Goal: Task Accomplishment & Management: Manage account settings

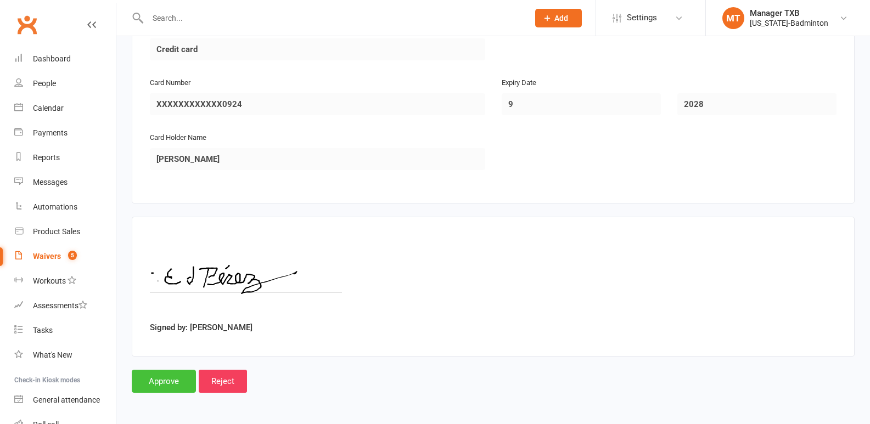
click at [175, 378] on input "Approve" at bounding box center [164, 381] width 64 height 23
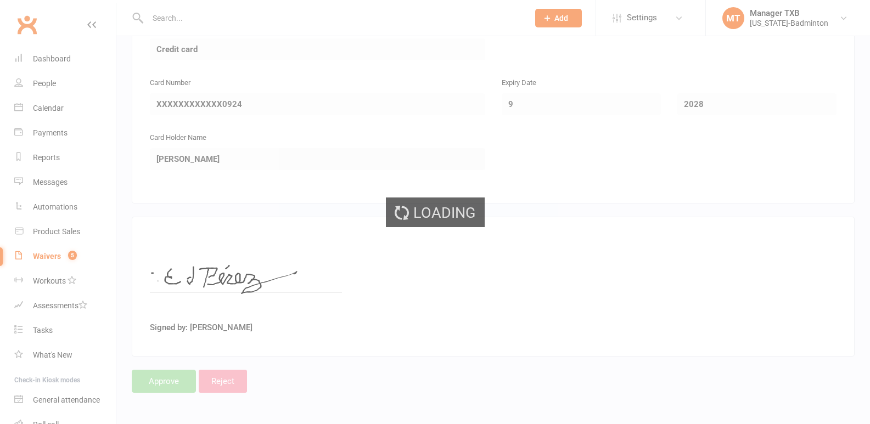
select select "25"
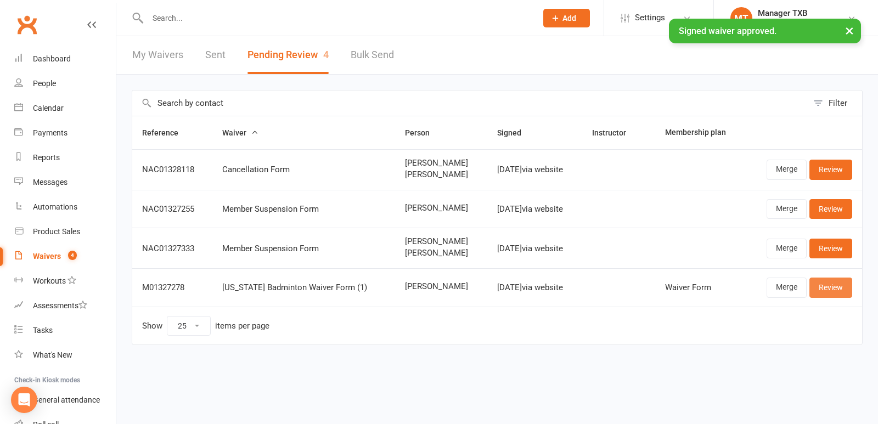
click at [828, 290] on link "Review" at bounding box center [831, 288] width 43 height 20
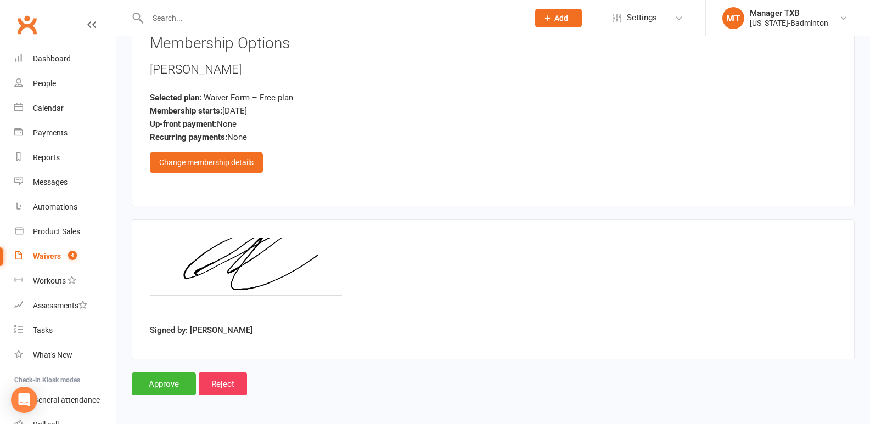
scroll to position [513, 0]
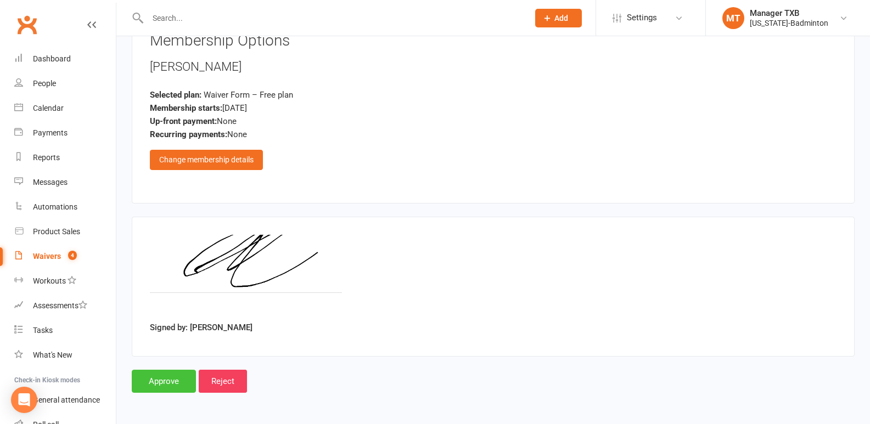
click at [150, 389] on input "Approve" at bounding box center [164, 381] width 64 height 23
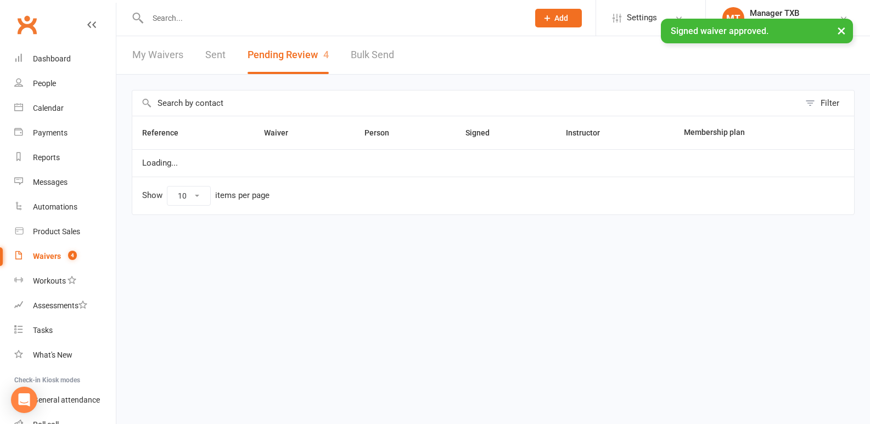
select select "25"
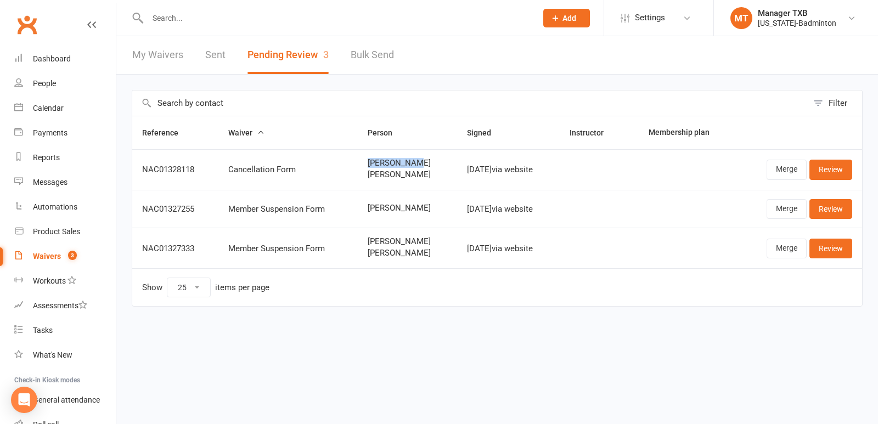
drag, startPoint x: 413, startPoint y: 164, endPoint x: 358, endPoint y: 163, distance: 54.9
click at [358, 163] on td "[PERSON_NAME] [PERSON_NAME]" at bounding box center [407, 169] width 99 height 41
copy span "[PERSON_NAME]"
click at [240, 26] on div at bounding box center [330, 18] width 397 height 36
click at [175, 23] on input "text" at bounding box center [336, 17] width 385 height 15
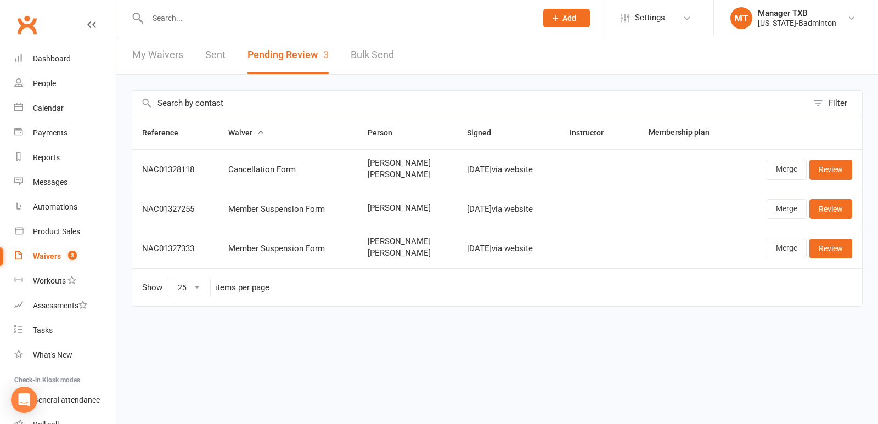
paste input "[PERSON_NAME]"
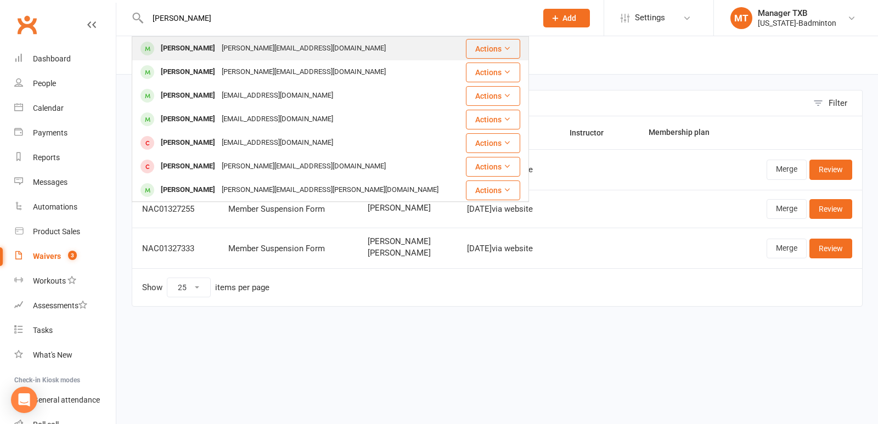
type input "[PERSON_NAME]"
click at [168, 48] on div "[PERSON_NAME]" at bounding box center [188, 49] width 61 height 16
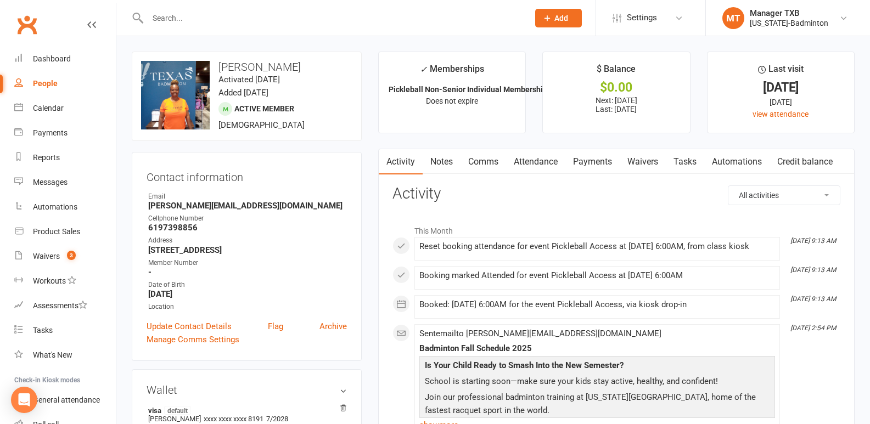
click at [593, 160] on link "Payments" at bounding box center [592, 161] width 54 height 25
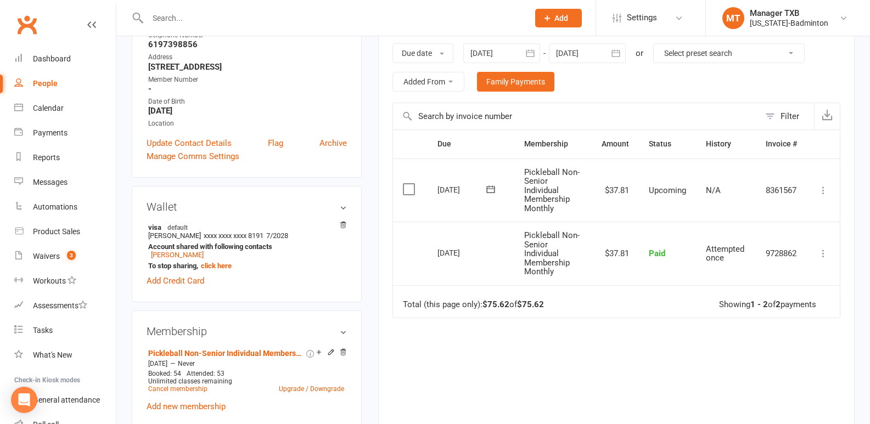
scroll to position [99, 0]
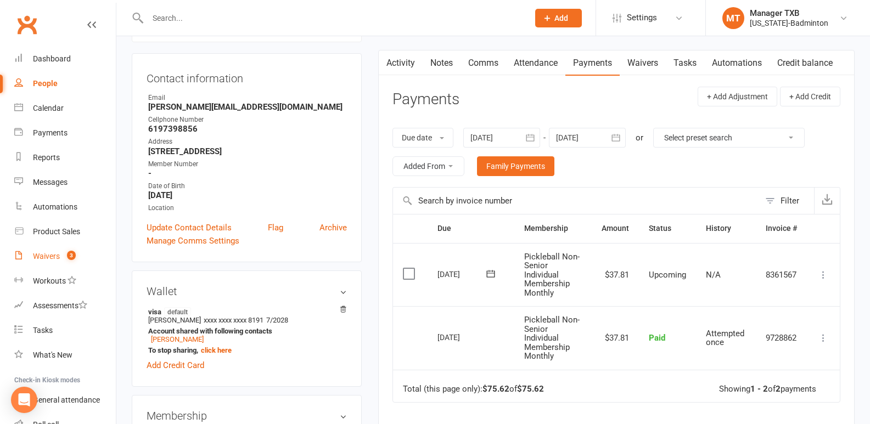
click at [38, 257] on div "Waivers" at bounding box center [46, 256] width 27 height 9
select select "100"
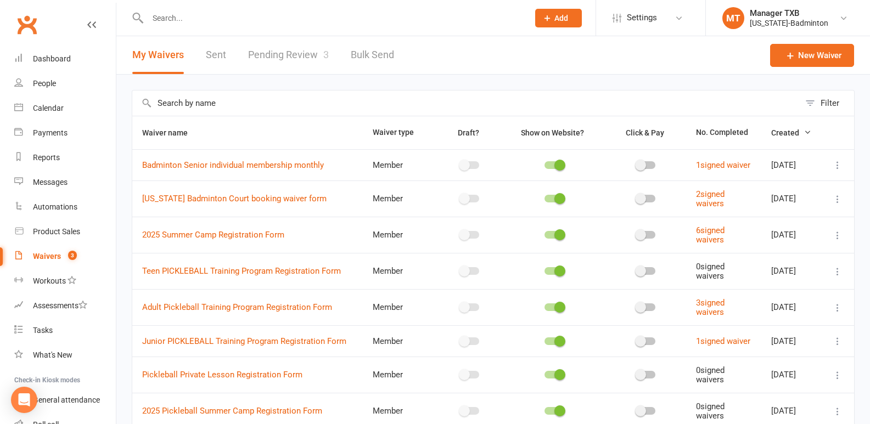
click at [259, 48] on link "Pending Review 3" at bounding box center [288, 55] width 81 height 38
select select "25"
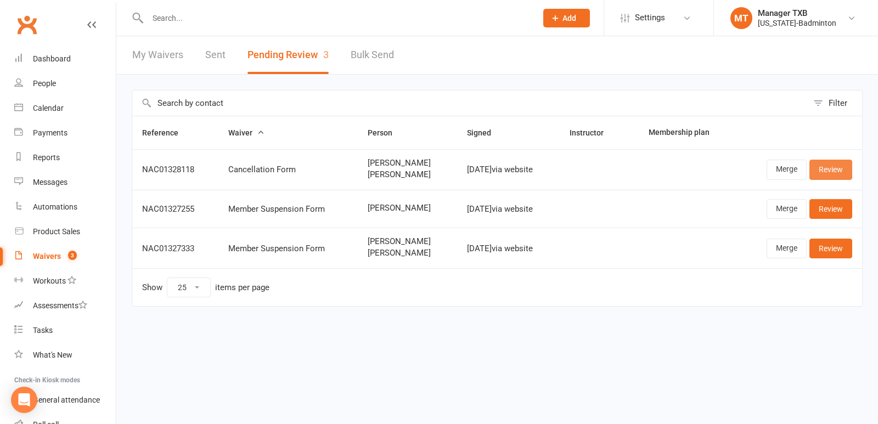
click at [833, 173] on link "Review" at bounding box center [831, 170] width 43 height 20
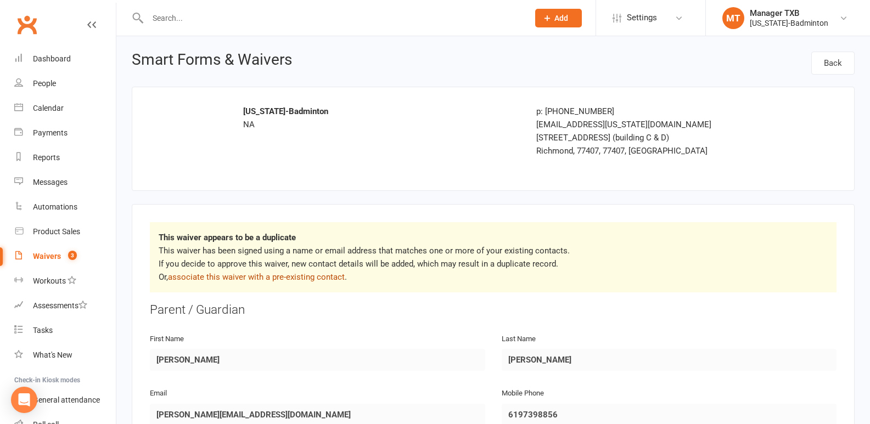
click at [244, 277] on link "associate this waiver with a pre-existing contact" at bounding box center [256, 277] width 177 height 10
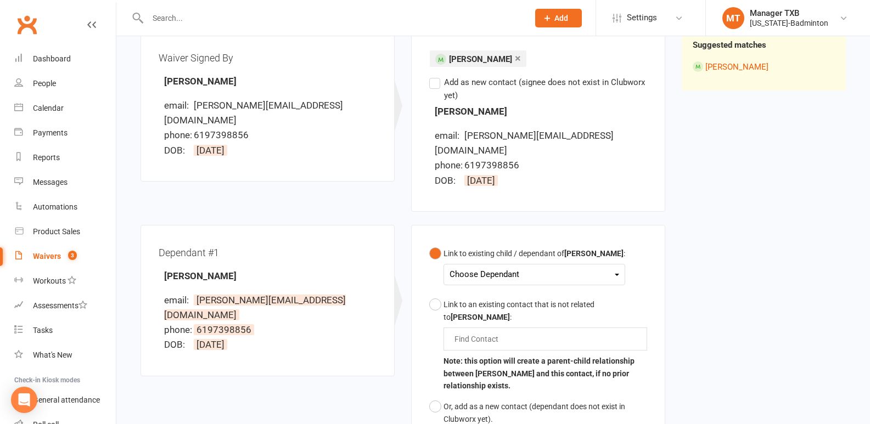
scroll to position [158, 0]
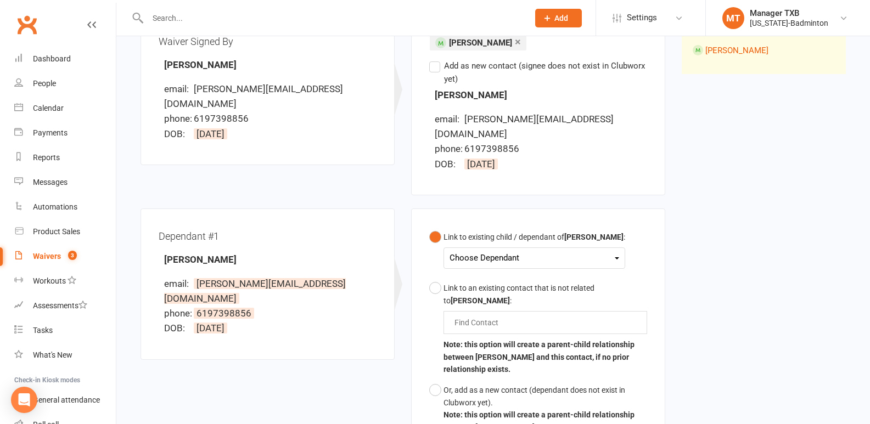
click at [615, 257] on icon at bounding box center [617, 258] width 4 height 2
click at [536, 272] on link "[PERSON_NAME]" at bounding box center [504, 284] width 109 height 24
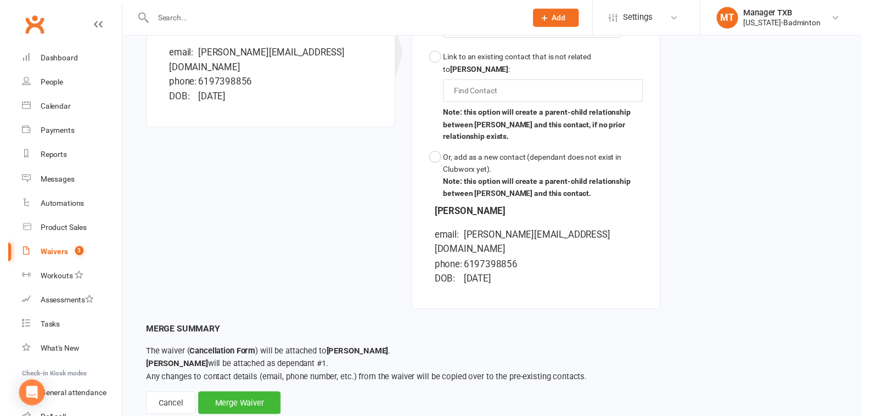
scroll to position [389, 0]
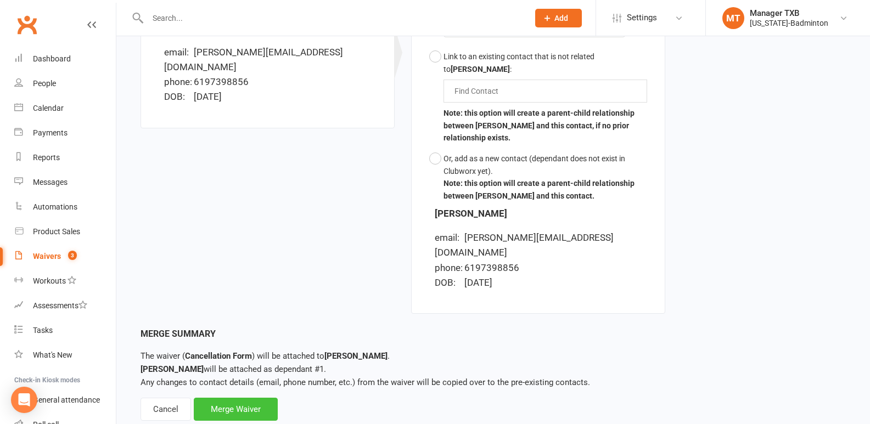
click at [256, 398] on div "Merge Waiver" at bounding box center [236, 409] width 84 height 23
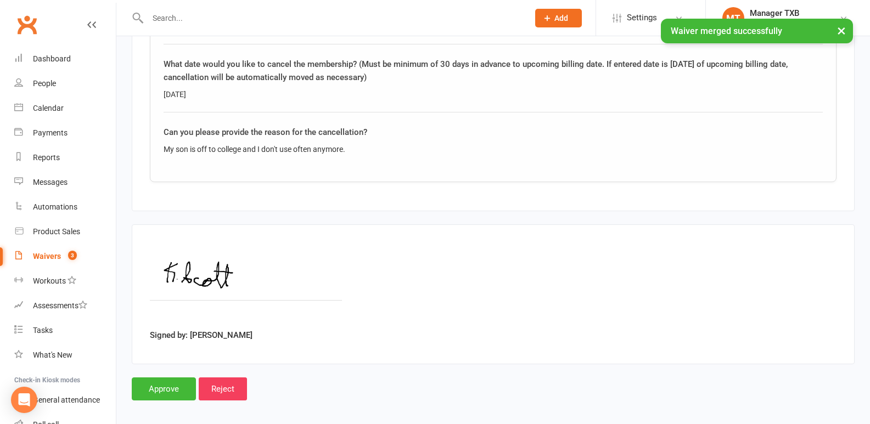
scroll to position [1025, 0]
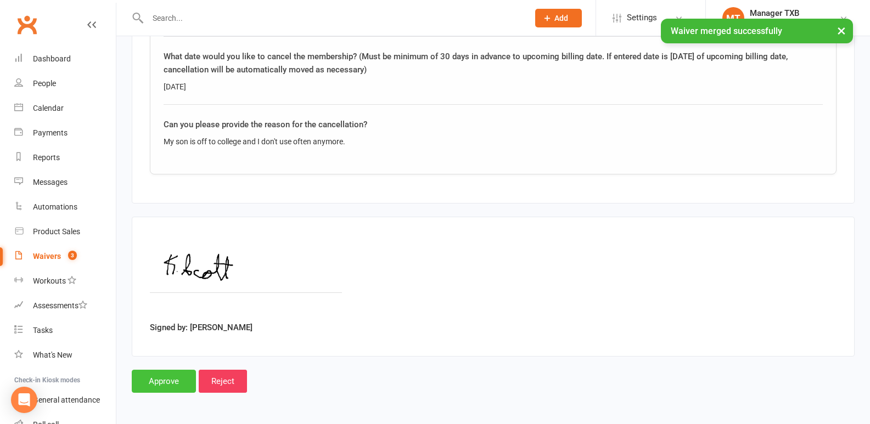
click at [166, 382] on input "Approve" at bounding box center [164, 381] width 64 height 23
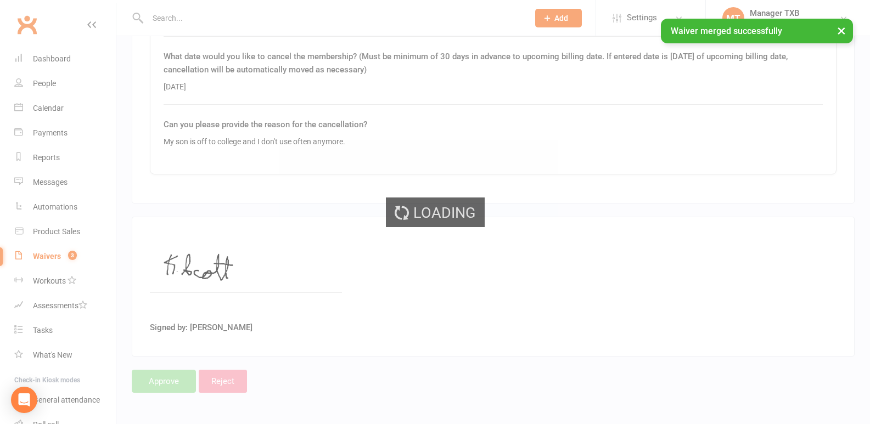
click at [166, 382] on div "Loading" at bounding box center [435, 212] width 870 height 424
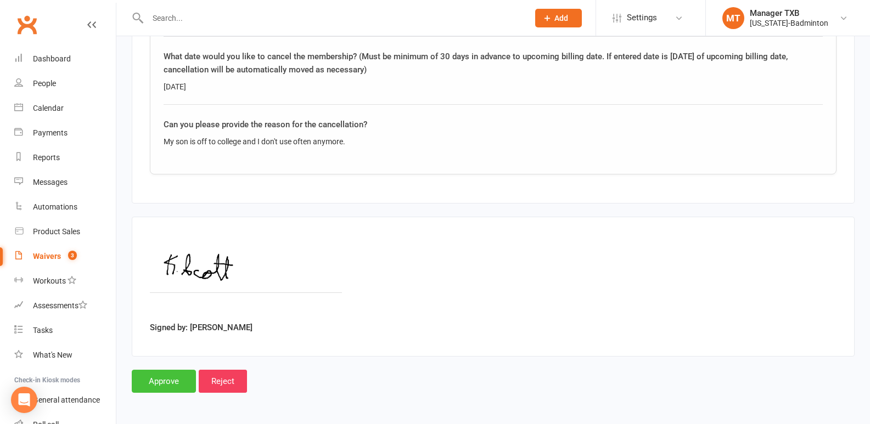
click at [163, 378] on input "Approve" at bounding box center [164, 381] width 64 height 23
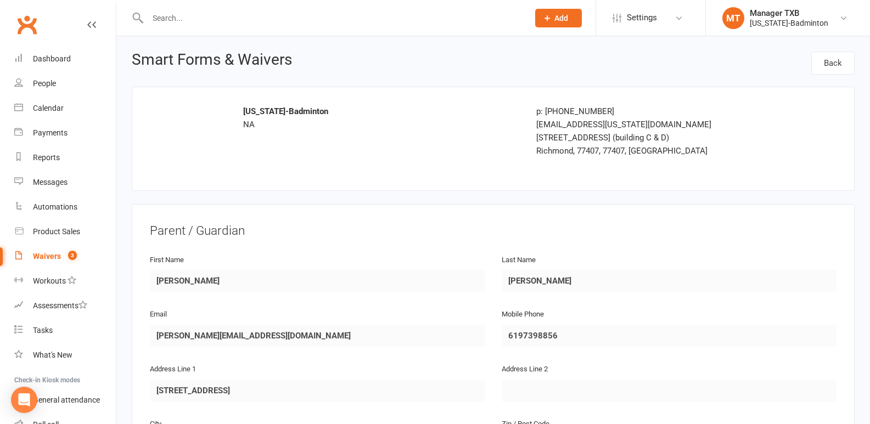
scroll to position [371, 0]
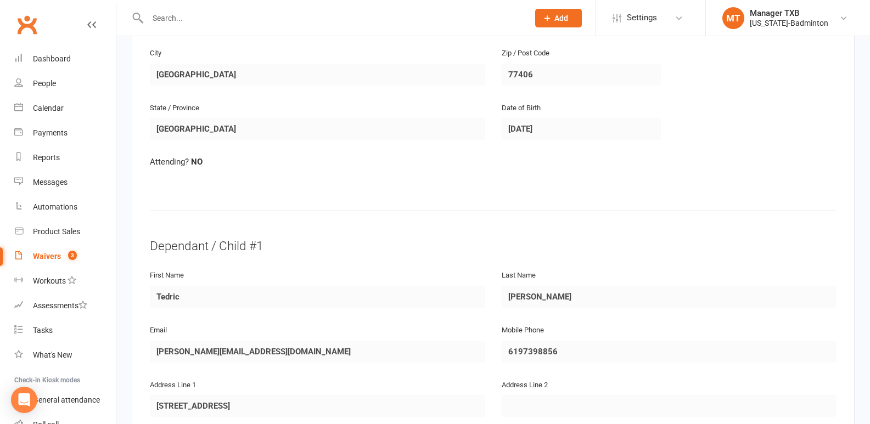
click at [42, 257] on div "Waivers" at bounding box center [47, 256] width 28 height 9
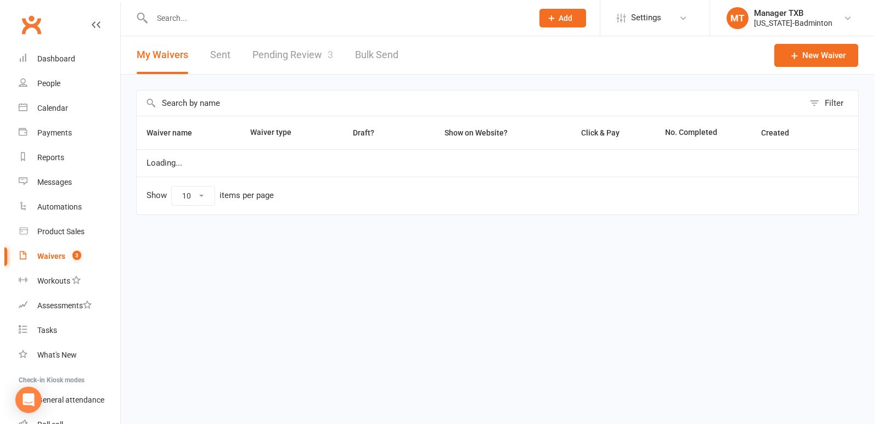
select select "100"
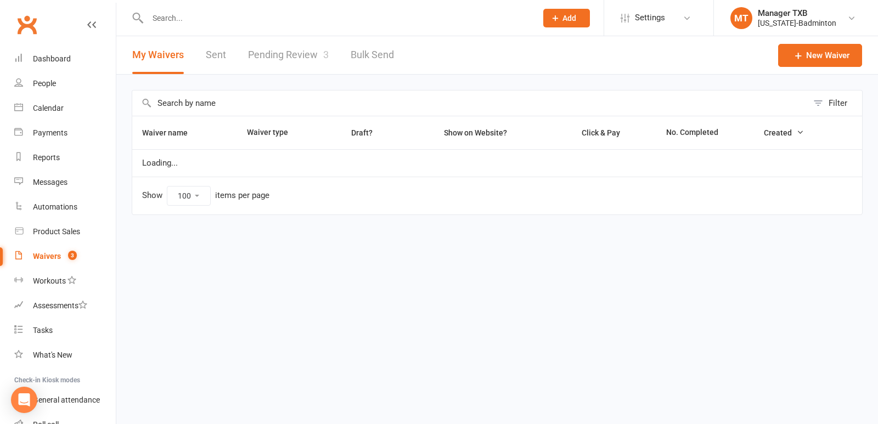
click at [286, 55] on link "Pending Review 3" at bounding box center [288, 55] width 81 height 38
select select "25"
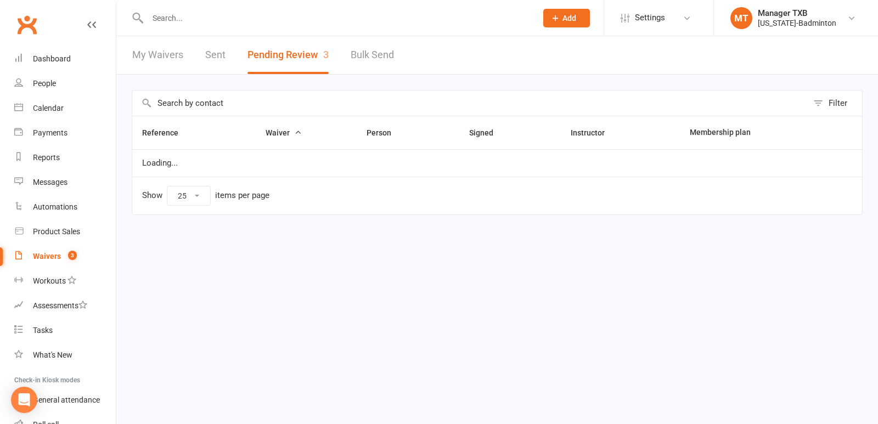
click at [297, 55] on button "Pending Review 3" at bounding box center [288, 55] width 81 height 38
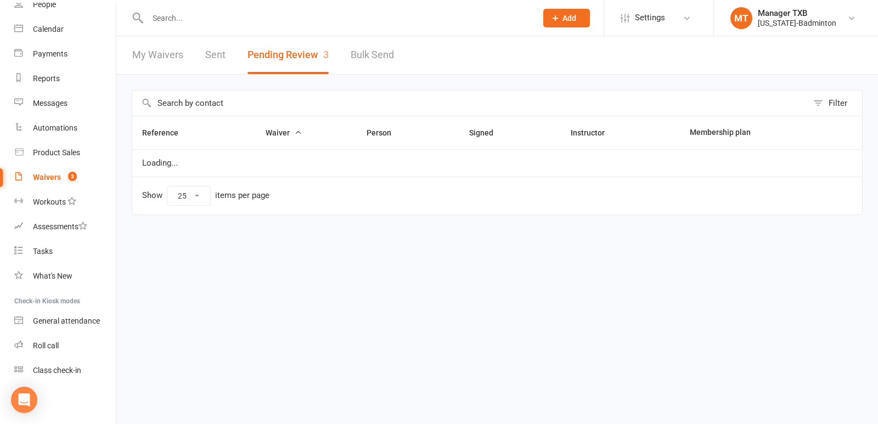
scroll to position [53, 0]
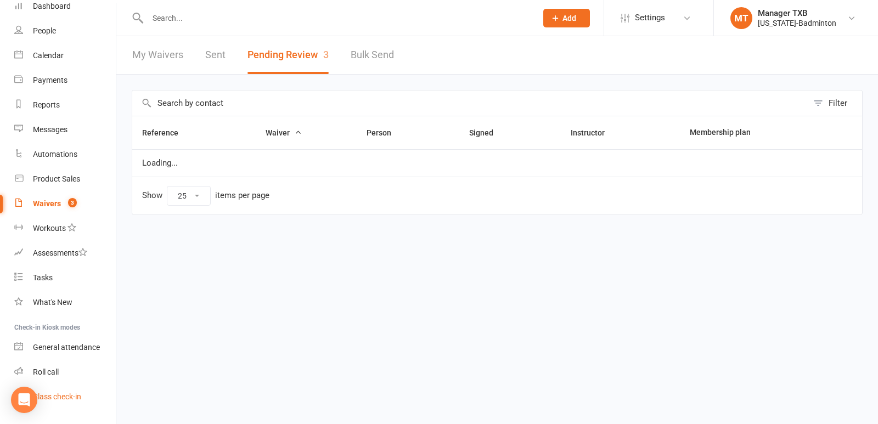
click at [61, 398] on div "Class check-in" at bounding box center [57, 396] width 48 height 9
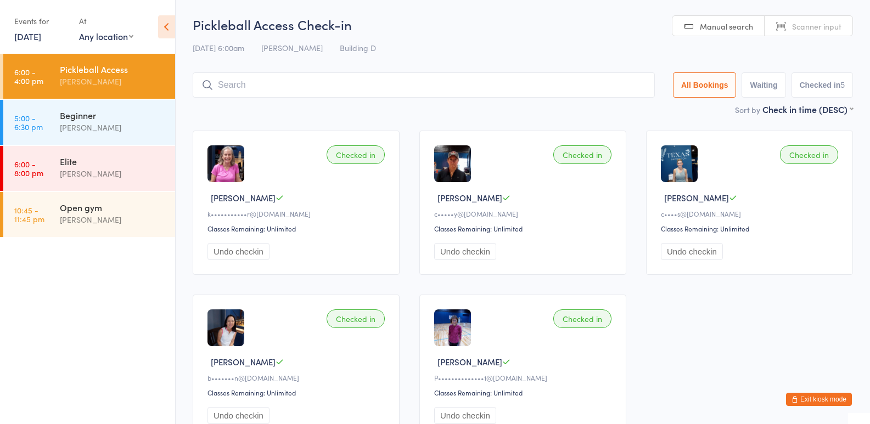
click at [296, 261] on div "Checked in Kathleen S k•••••••••••r@sbcglobal.net Classes Remaining: Unlimited …" at bounding box center [296, 203] width 207 height 144
click at [147, 161] on div "Elite" at bounding box center [113, 161] width 106 height 12
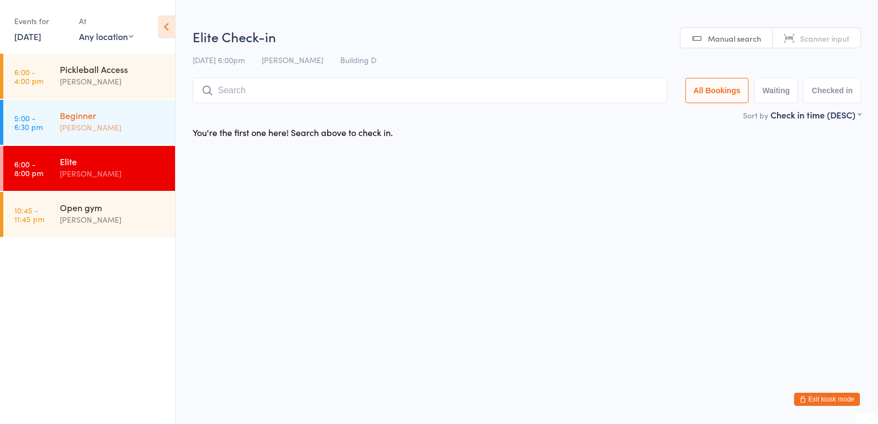
click at [132, 126] on div "Ayu Gary Luna" at bounding box center [113, 127] width 106 height 13
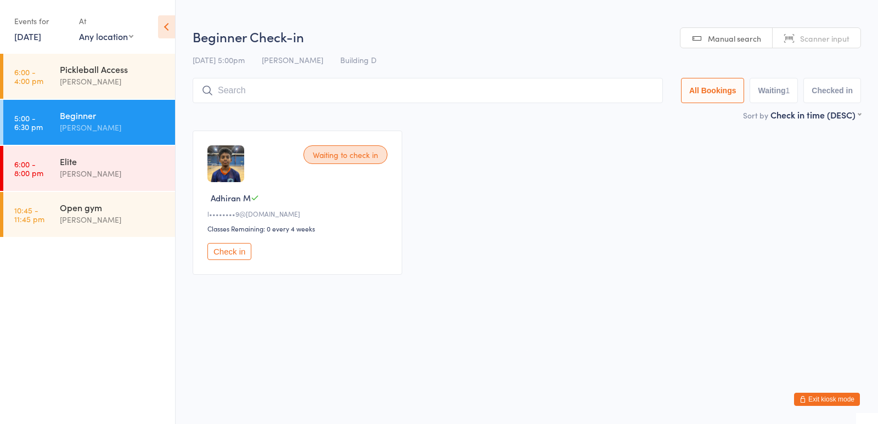
click at [824, 402] on button "Exit kiosk mode" at bounding box center [827, 399] width 66 height 13
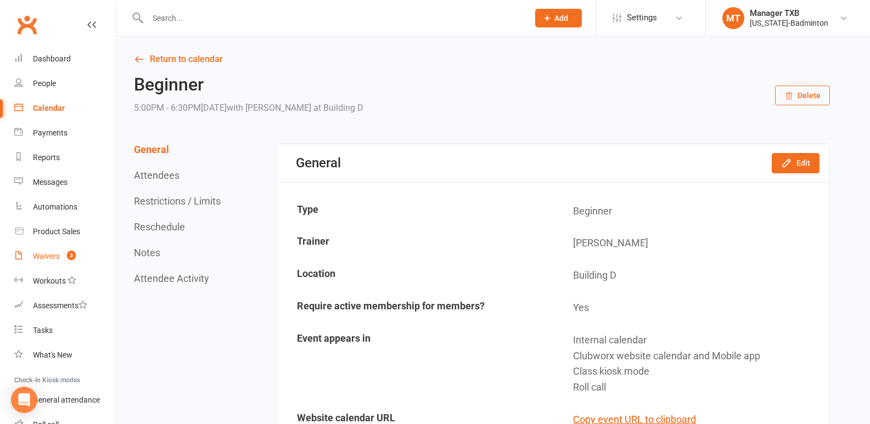
click at [54, 259] on div "Waivers" at bounding box center [46, 256] width 27 height 9
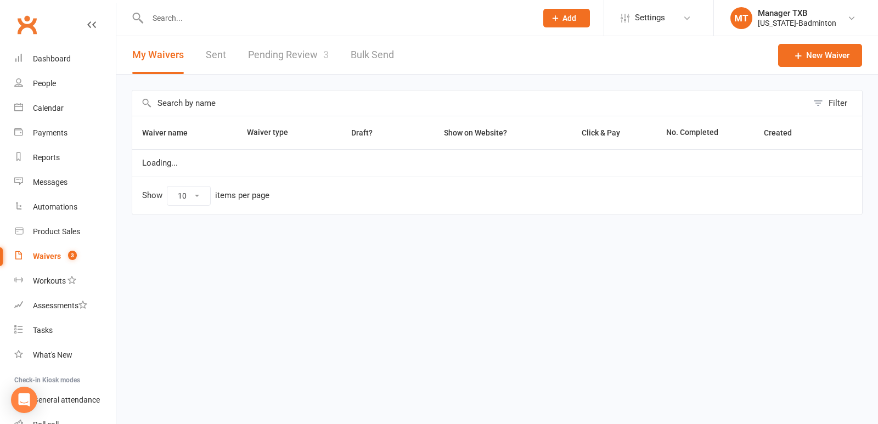
select select "100"
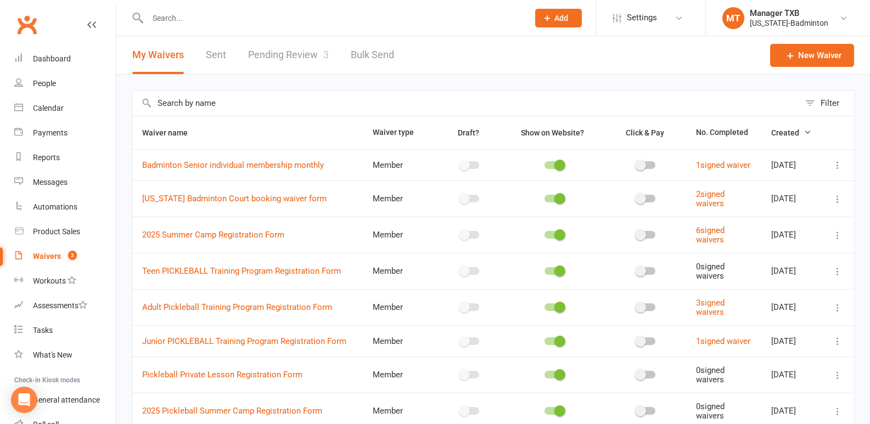
click at [300, 54] on link "Pending Review 3" at bounding box center [288, 55] width 81 height 38
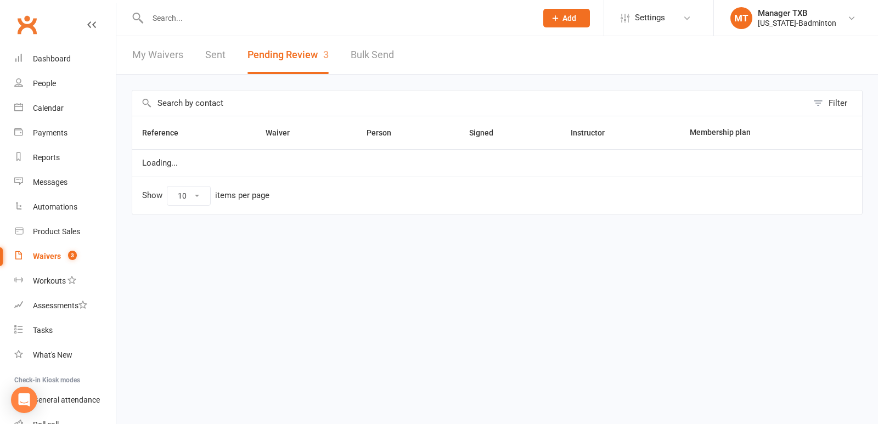
select select "25"
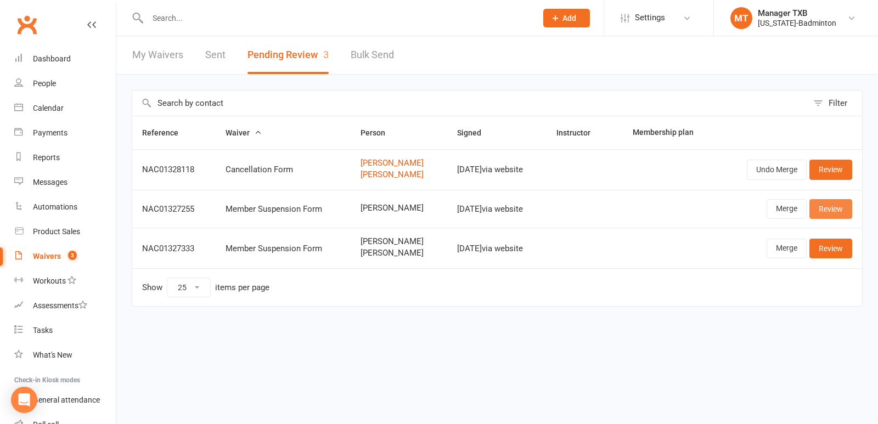
click at [839, 216] on link "Review" at bounding box center [831, 209] width 43 height 20
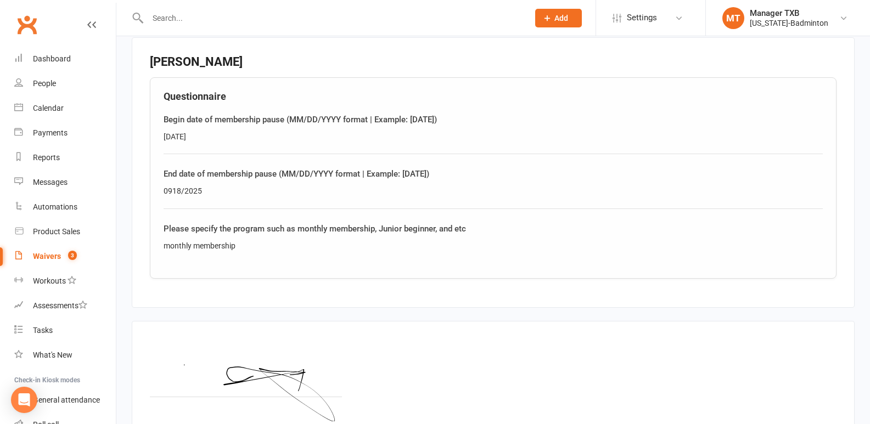
scroll to position [580, 0]
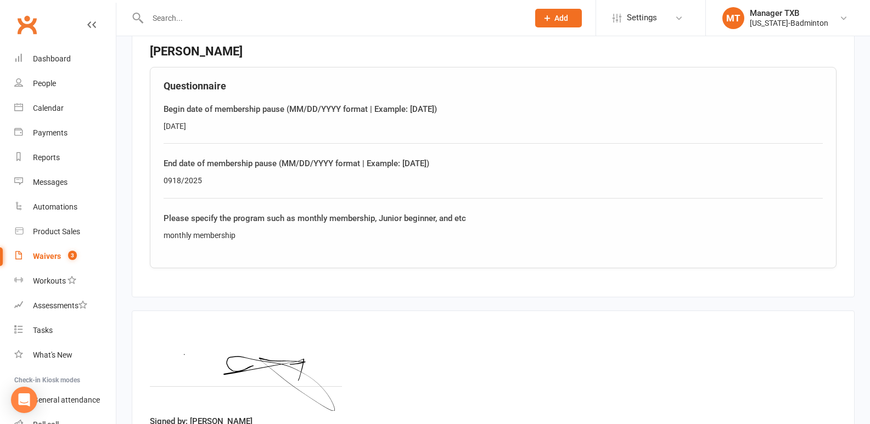
drag, startPoint x: 865, startPoint y: 330, endPoint x: 868, endPoint y: 396, distance: 65.9
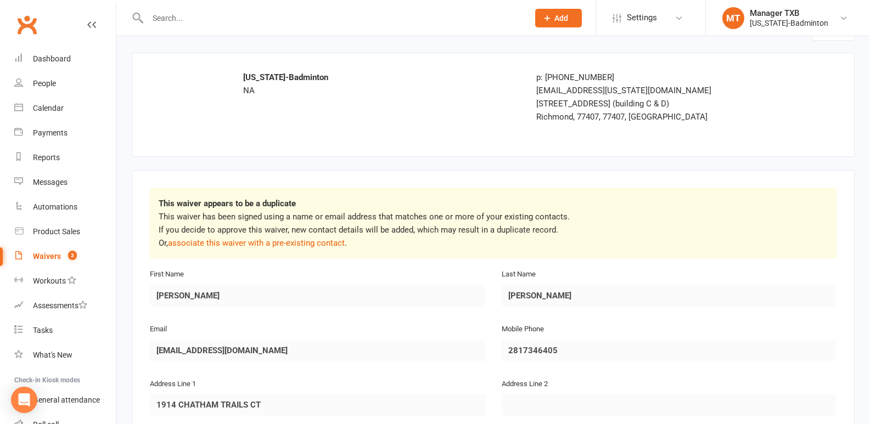
scroll to position [0, 0]
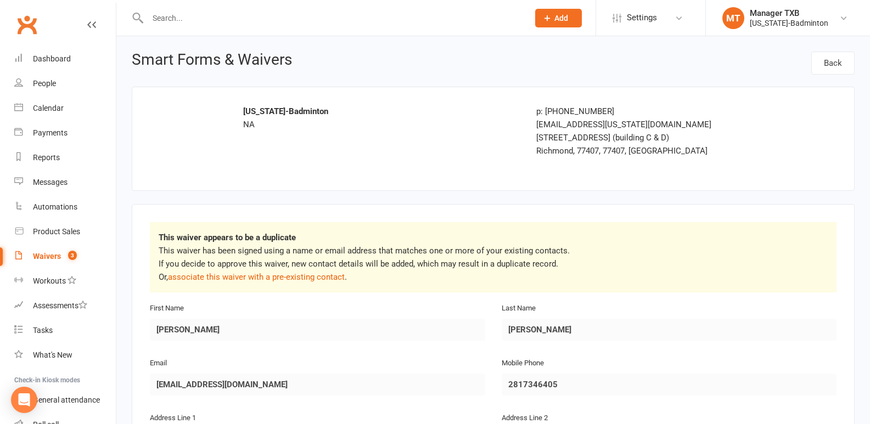
click at [38, 260] on div "Waivers" at bounding box center [47, 256] width 28 height 9
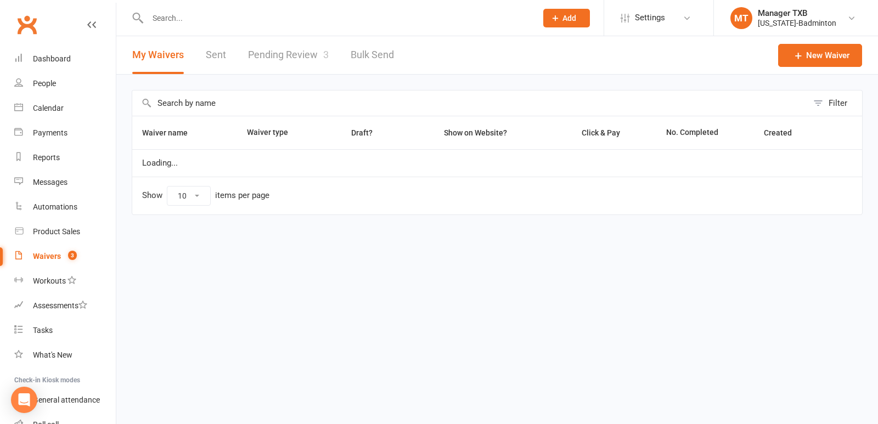
select select "100"
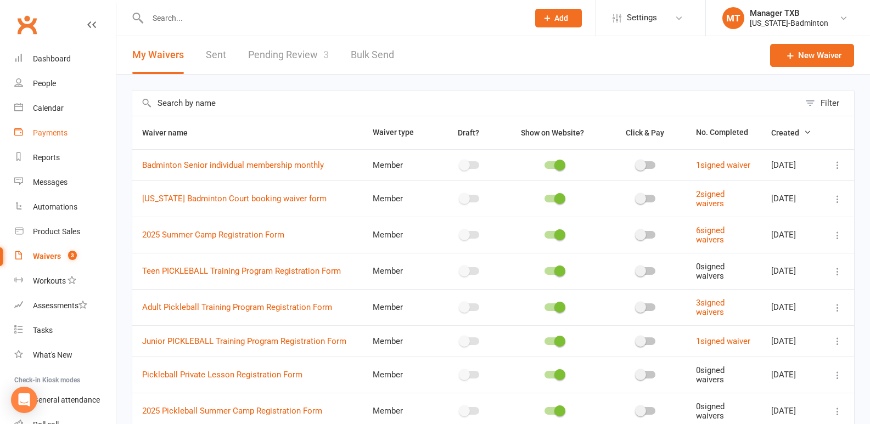
click at [42, 134] on div "Payments" at bounding box center [50, 132] width 35 height 9
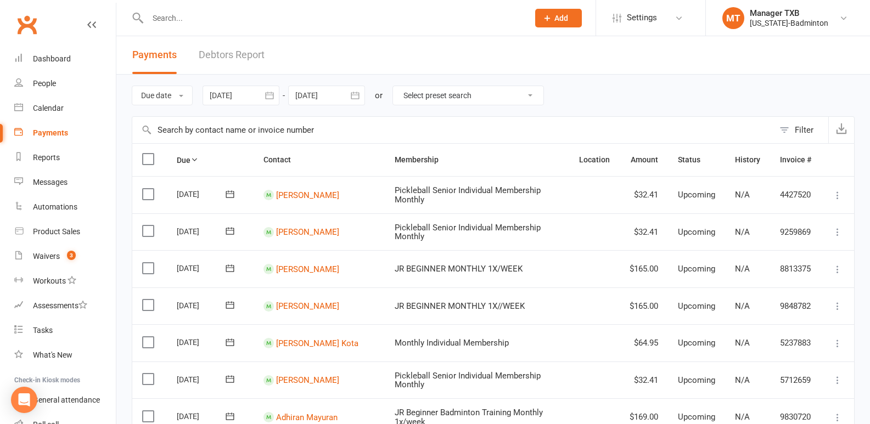
click at [238, 53] on link "Debtors Report" at bounding box center [232, 55] width 66 height 38
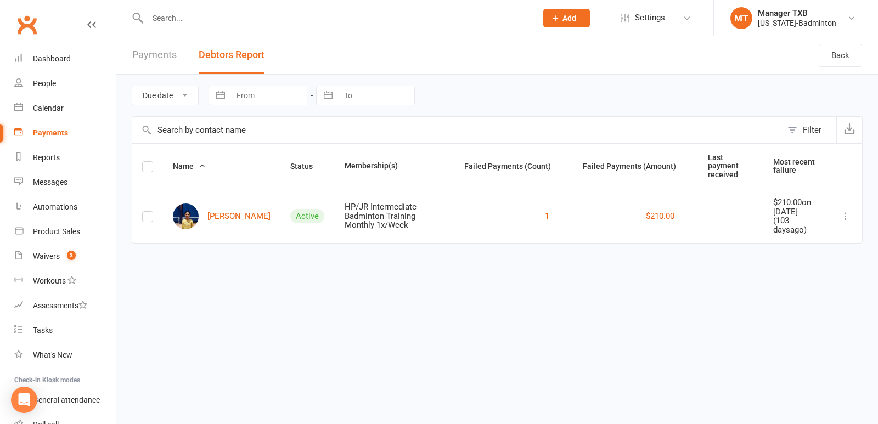
click at [209, 22] on input "text" at bounding box center [336, 17] width 385 height 15
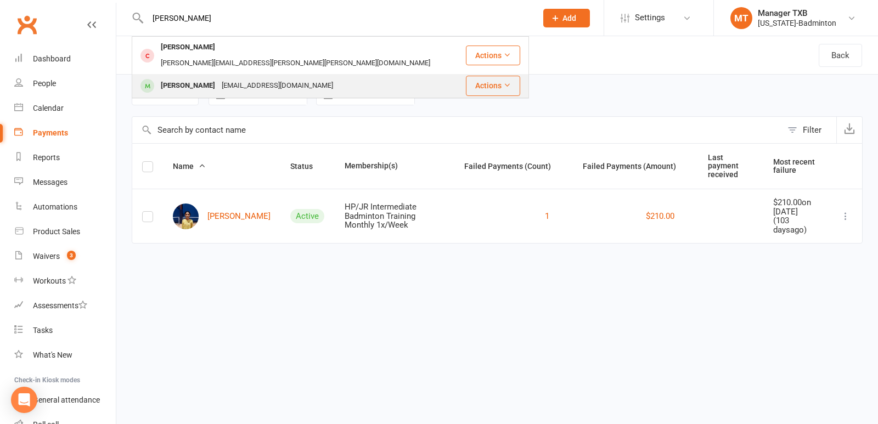
type input "ken"
click at [180, 78] on div "Kenan Yang" at bounding box center [188, 86] width 61 height 16
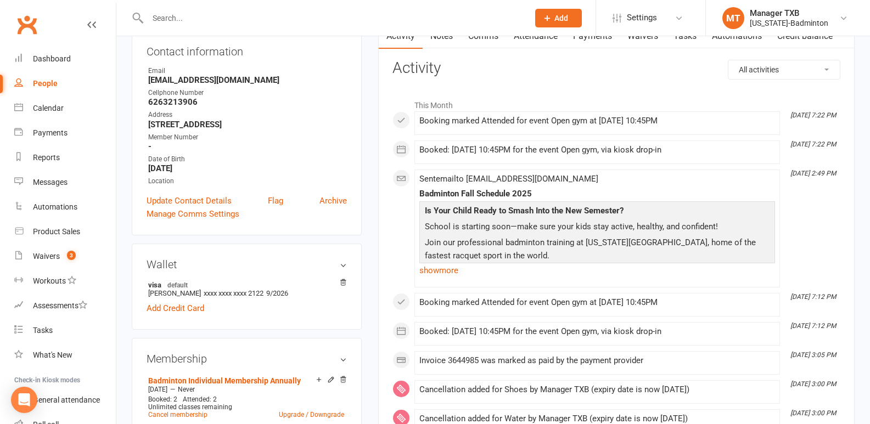
scroll to position [134, 0]
